Goal: Task Accomplishment & Management: Use online tool/utility

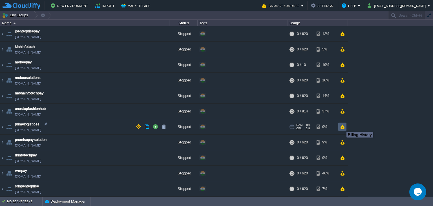
click at [342, 127] on button "button" at bounding box center [342, 126] width 5 height 5
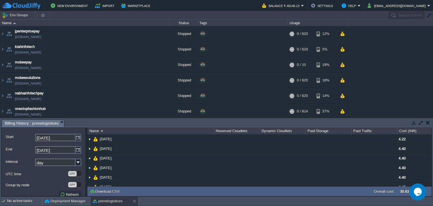
click at [428, 123] on button "button" at bounding box center [428, 122] width 4 height 5
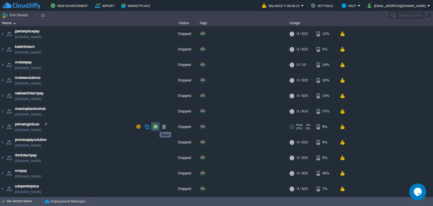
click at [155, 127] on button "button" at bounding box center [155, 126] width 5 height 5
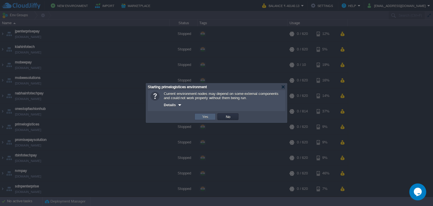
click at [201, 118] on button "Yes" at bounding box center [205, 116] width 10 height 5
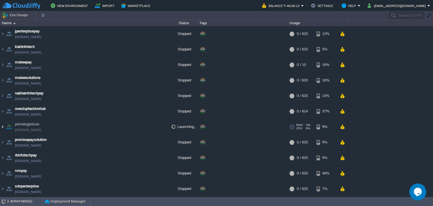
click at [1, 128] on img at bounding box center [2, 126] width 5 height 15
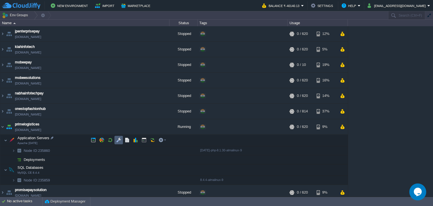
click at [118, 142] on button "button" at bounding box center [118, 140] width 5 height 5
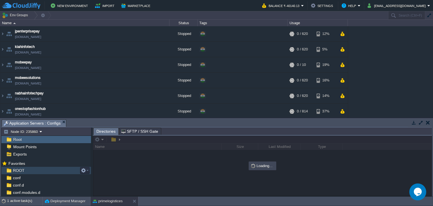
click at [22, 171] on span "ROOT" at bounding box center [19, 170] width 14 height 5
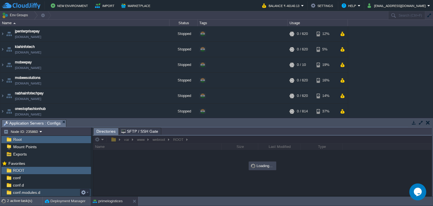
scroll to position [26, 0]
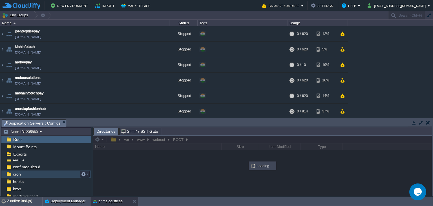
click at [15, 177] on span "cron" at bounding box center [17, 174] width 10 height 5
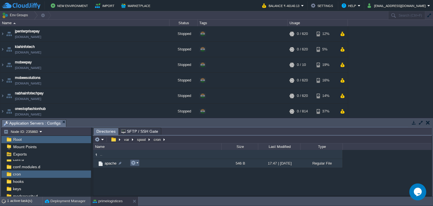
click at [137, 165] on em at bounding box center [135, 162] width 8 height 5
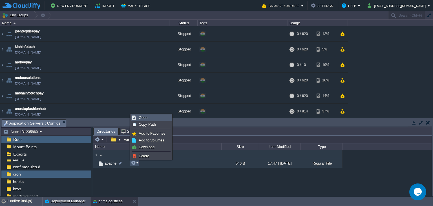
click at [143, 119] on span "Open" at bounding box center [143, 118] width 9 height 4
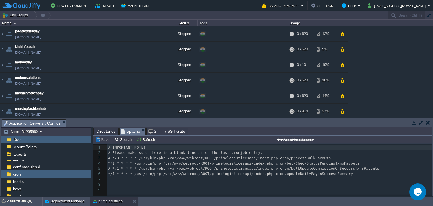
scroll to position [2, 0]
click at [108, 165] on pre "*/1 * * * * /usr/bin/php /var/www/webroot/ROOT/primelogisticesapi/index.php cro…" at bounding box center [269, 163] width 325 height 5
type textarea "#"
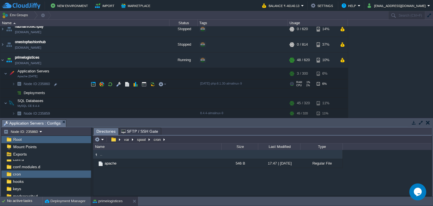
scroll to position [77, 0]
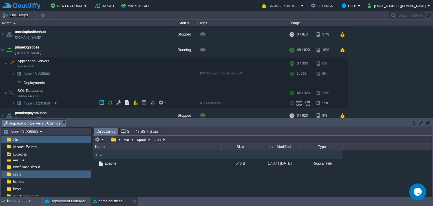
click at [12, 103] on img at bounding box center [13, 103] width 3 height 9
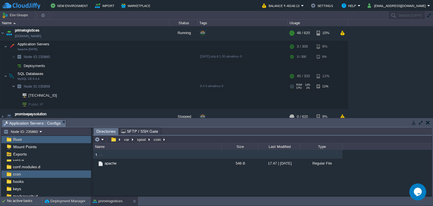
scroll to position [103, 0]
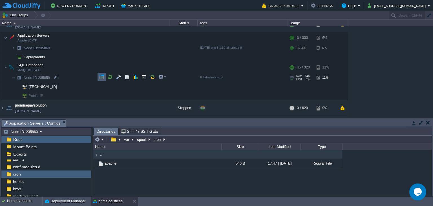
click at [101, 78] on button "button" at bounding box center [101, 76] width 5 height 5
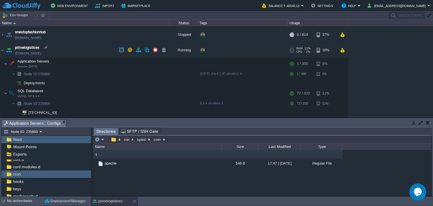
scroll to position [51, 0]
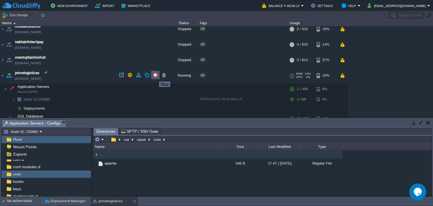
click at [155, 76] on button "button" at bounding box center [155, 74] width 5 height 5
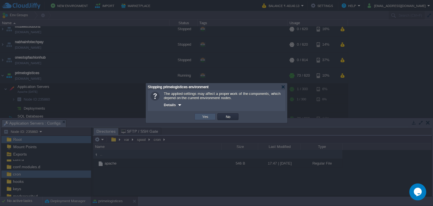
click at [206, 118] on button "Yes" at bounding box center [205, 116] width 10 height 5
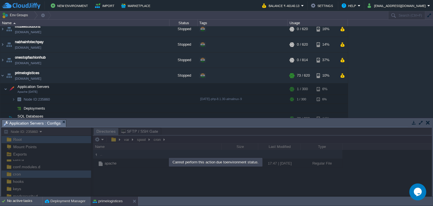
scroll to position [26, 0]
click at [135, 201] on button at bounding box center [136, 201] width 6 height 6
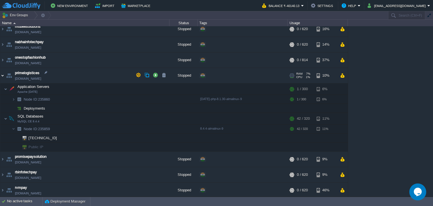
click at [2, 75] on img at bounding box center [2, 75] width 5 height 15
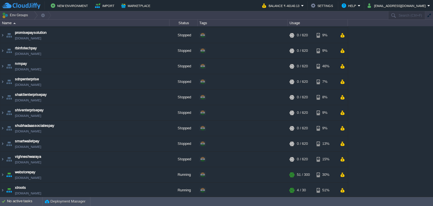
scroll to position [107, 0]
click at [345, 174] on td at bounding box center [342, 175] width 8 height 8
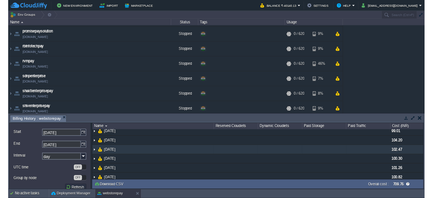
scroll to position [0, 0]
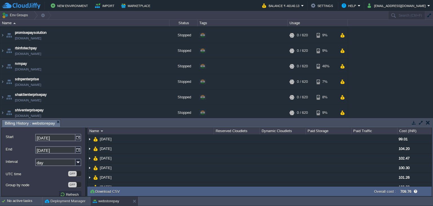
click at [427, 123] on button "button" at bounding box center [428, 122] width 4 height 5
